Goal: Task Accomplishment & Management: Manage account settings

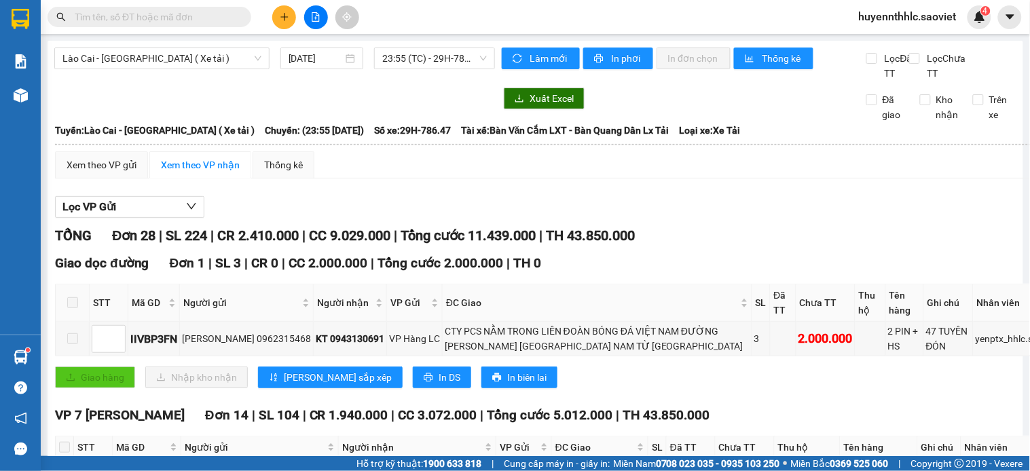
click at [902, 18] on span "huyennthhlc.saoviet" at bounding box center [908, 16] width 120 height 17
click at [892, 42] on span "Đăng xuất" at bounding box center [915, 42] width 90 height 15
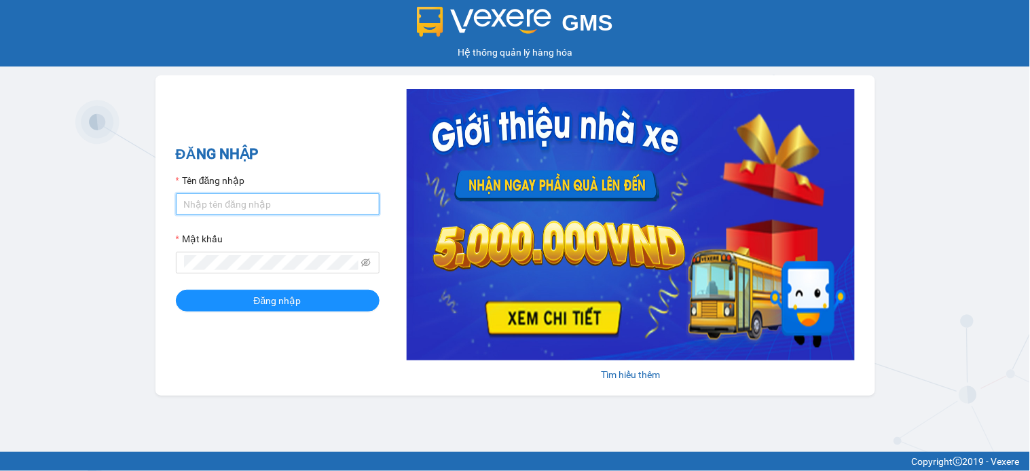
type input "huyennthhlc.saoviet"
click at [330, 208] on input "huyennthhlc.saoviet" at bounding box center [278, 205] width 204 height 22
click at [330, 206] on input "huyennthhlc.saoviet" at bounding box center [278, 205] width 204 height 22
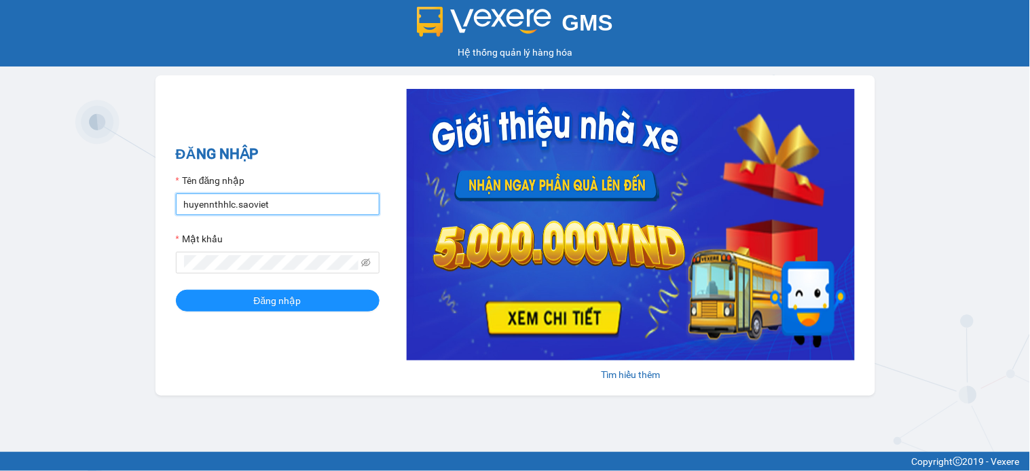
click at [176, 290] on button "Đăng nhập" at bounding box center [278, 301] width 204 height 22
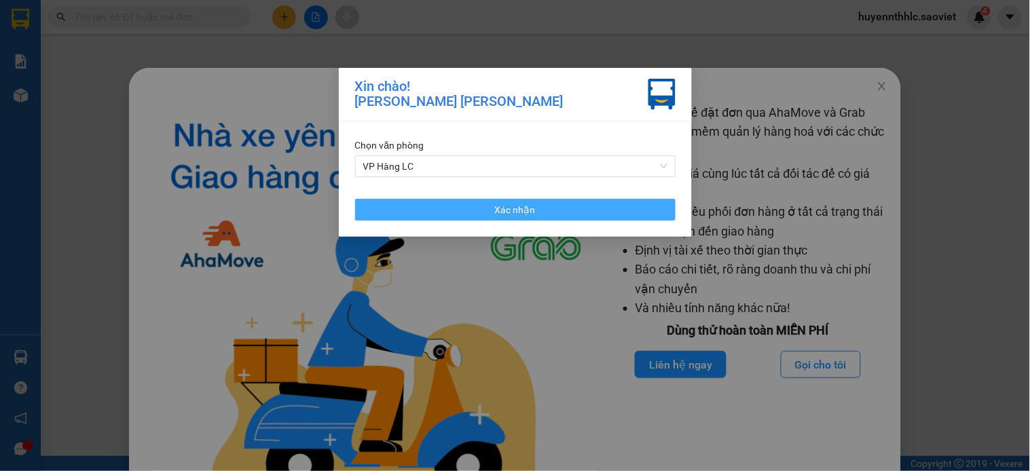
drag, startPoint x: 629, startPoint y: 211, endPoint x: 700, endPoint y: 184, distance: 75.7
click at [630, 211] on button "Xác nhận" at bounding box center [515, 210] width 321 height 22
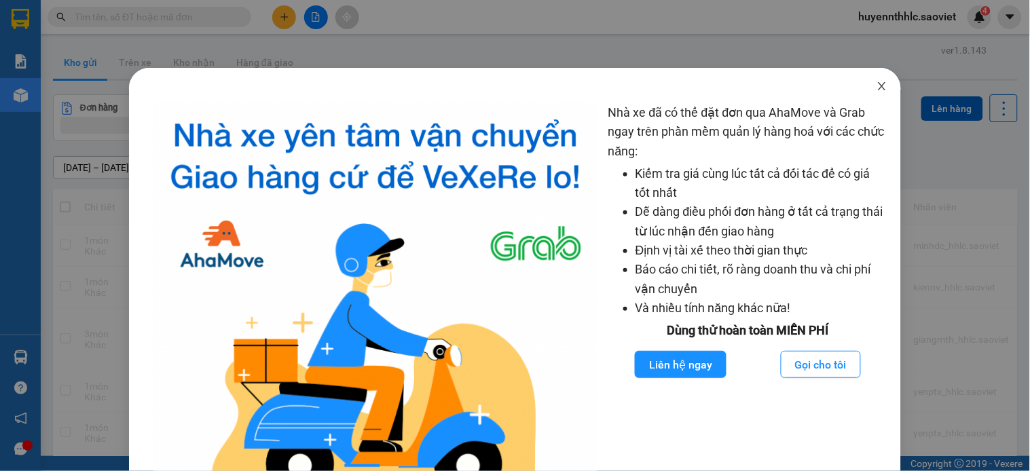
click at [879, 84] on icon "close" at bounding box center [882, 86] width 7 height 8
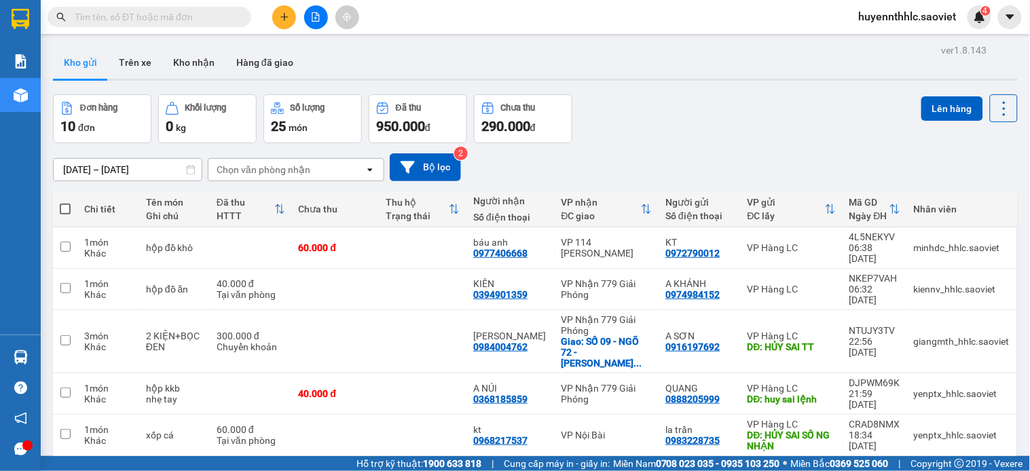
click at [907, 21] on span "huyennthhlc.saoviet" at bounding box center [908, 16] width 120 height 17
click at [894, 38] on span "Đăng xuất" at bounding box center [915, 42] width 90 height 15
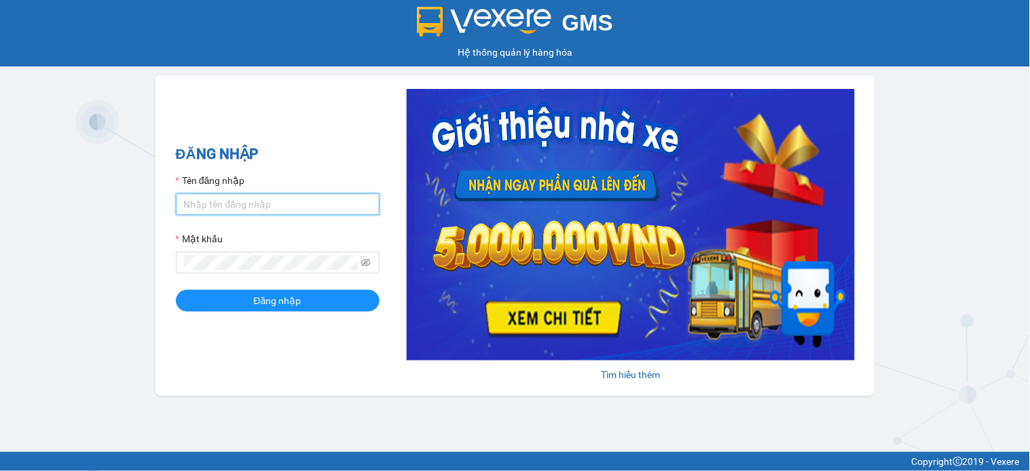
type input "huyennthhlc.saoviet"
click at [279, 194] on input "huyennthhlc.saoviet" at bounding box center [278, 205] width 204 height 22
click at [279, 195] on input "huyennthhlc.saoviet" at bounding box center [278, 205] width 204 height 22
click at [278, 198] on input "huyennthhlc.saoviet" at bounding box center [278, 205] width 204 height 22
type input "kiennv_hhlc.saoviet"
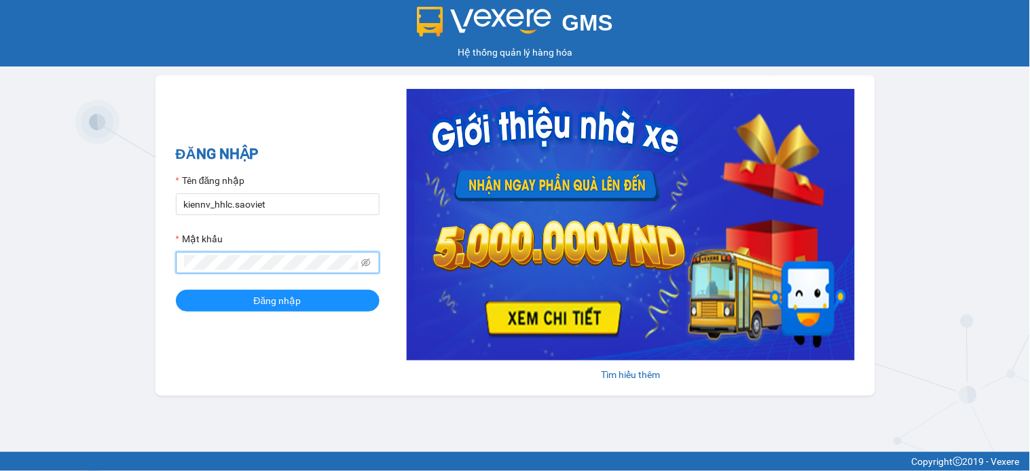
click at [176, 290] on button "Đăng nhập" at bounding box center [278, 301] width 204 height 22
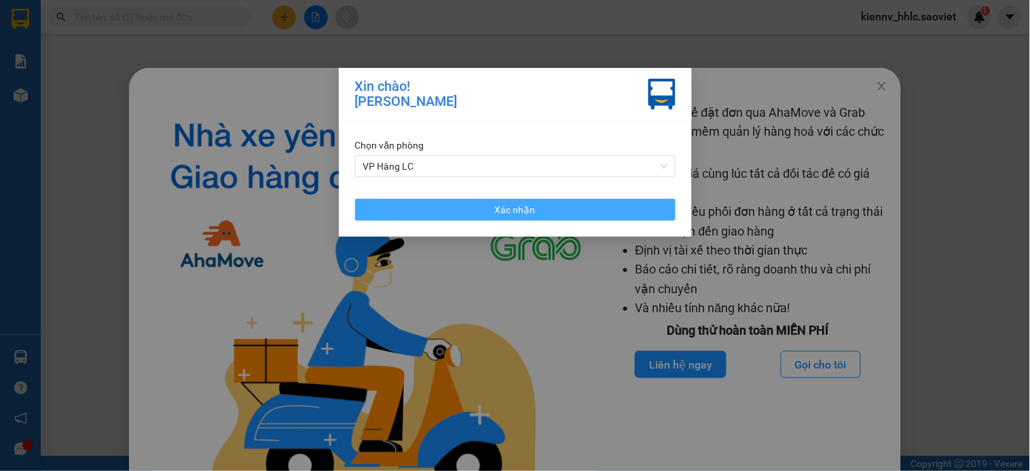
click at [623, 205] on button "Xác nhận" at bounding box center [515, 210] width 321 height 22
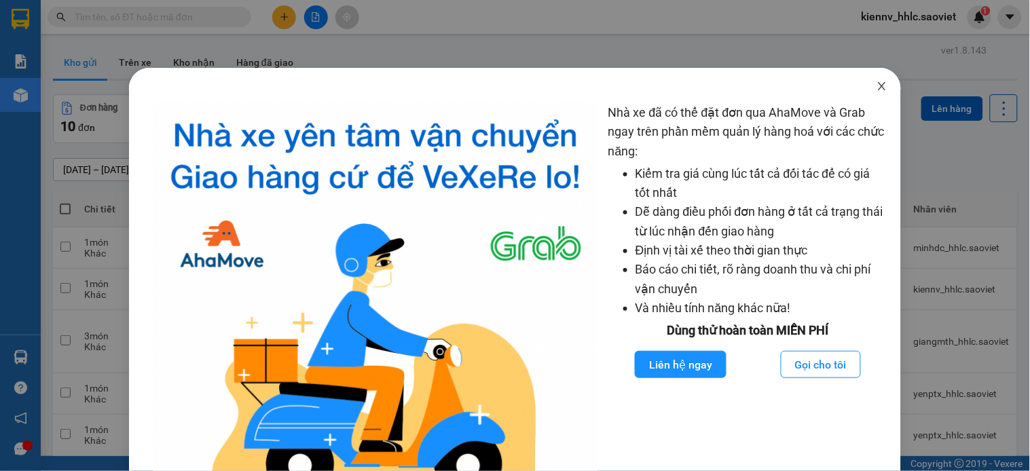
click at [877, 82] on icon "close" at bounding box center [882, 86] width 11 height 11
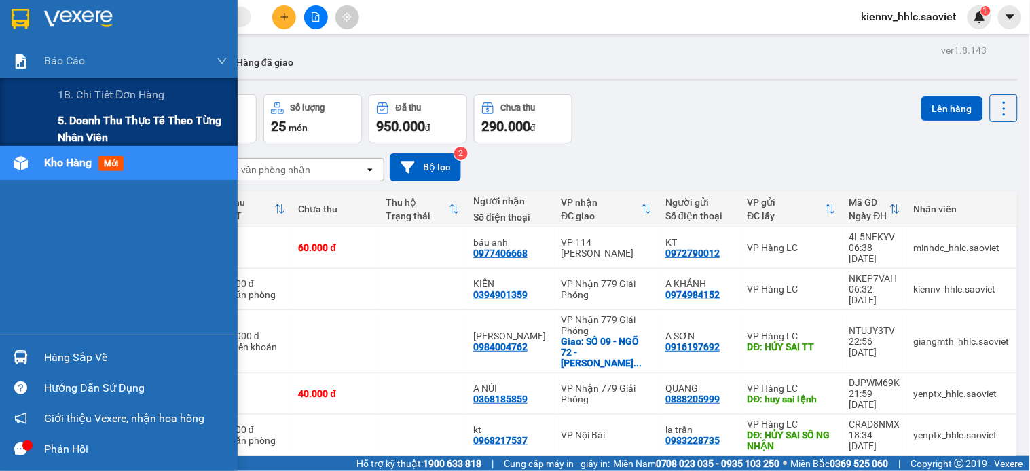
click at [78, 125] on span "5. Doanh thu thực tế theo từng nhân viên" at bounding box center [143, 129] width 170 height 34
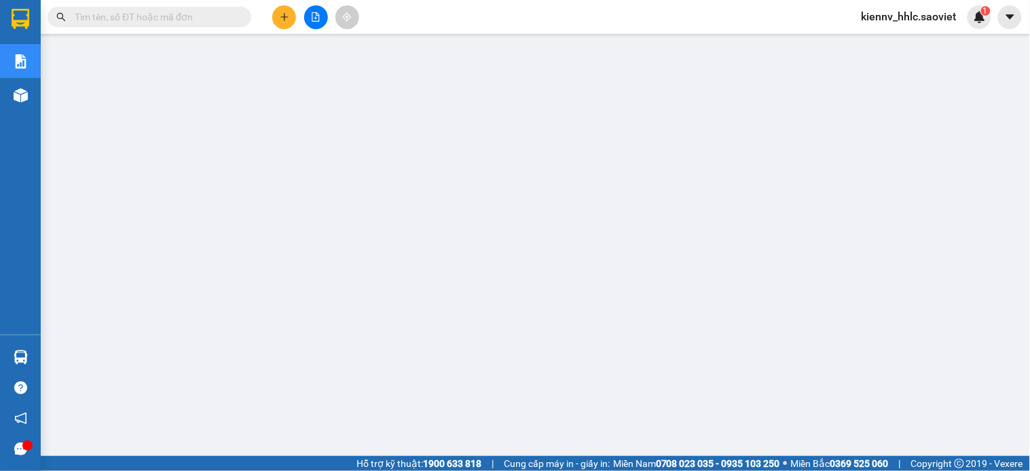
click at [898, 18] on span "kiennv_hhlc.saoviet" at bounding box center [909, 16] width 117 height 17
drag, startPoint x: 897, startPoint y: 45, endPoint x: 895, endPoint y: 29, distance: 15.7
click at [895, 41] on span "Đăng xuất" at bounding box center [916, 42] width 87 height 15
